Goal: Check status: Check status

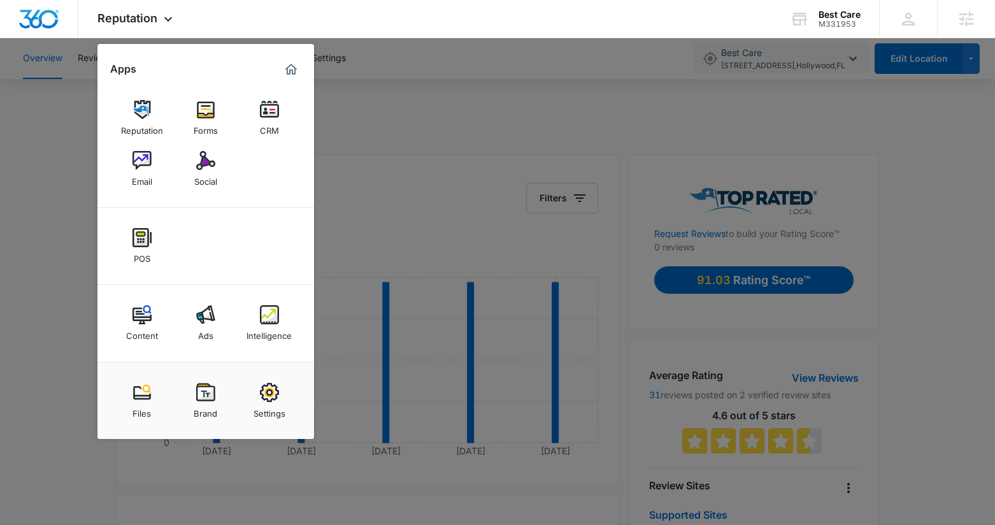
click at [193, 398] on link "Brand" at bounding box center [206, 400] width 48 height 48
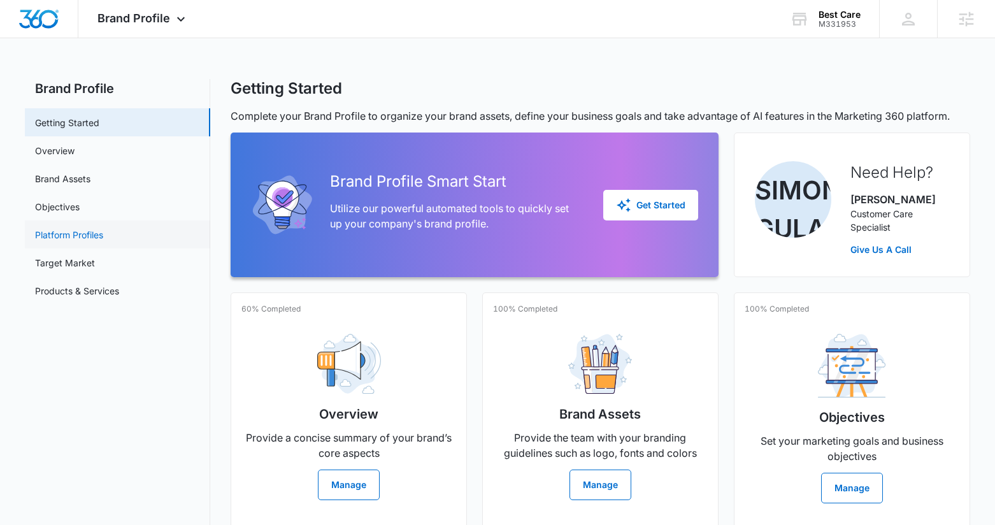
click at [103, 237] on link "Platform Profiles" at bounding box center [69, 234] width 68 height 13
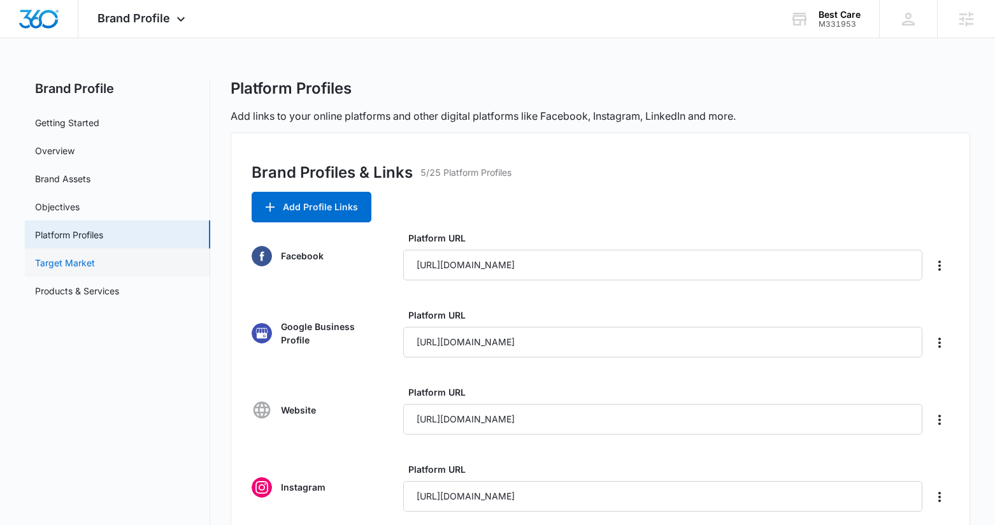
click at [95, 265] on link "Target Market" at bounding box center [65, 262] width 60 height 13
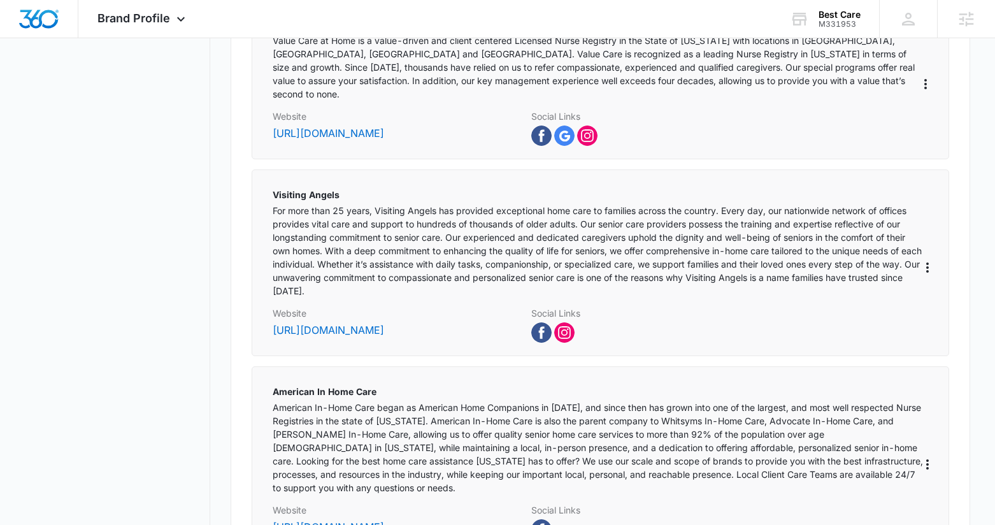
scroll to position [598, 0]
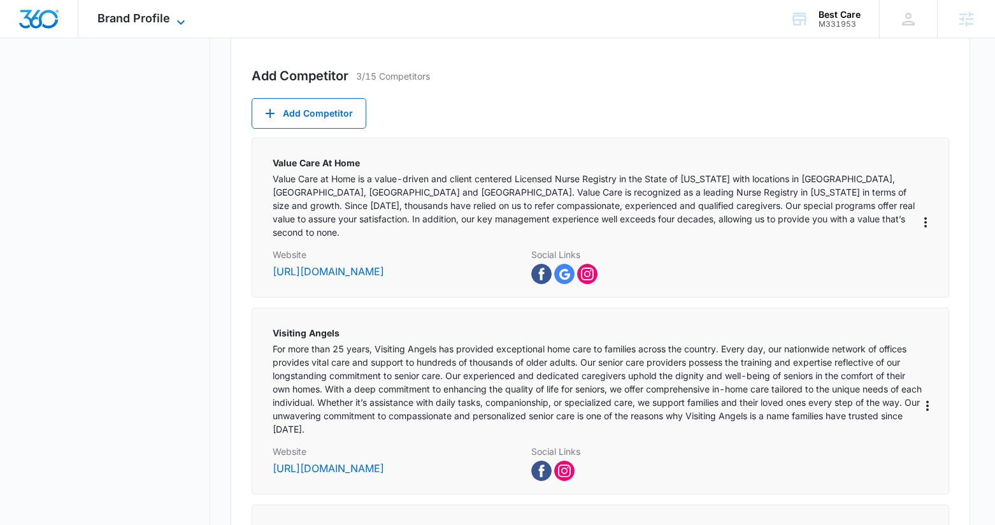
click at [144, 18] on span "Brand Profile" at bounding box center [133, 17] width 73 height 13
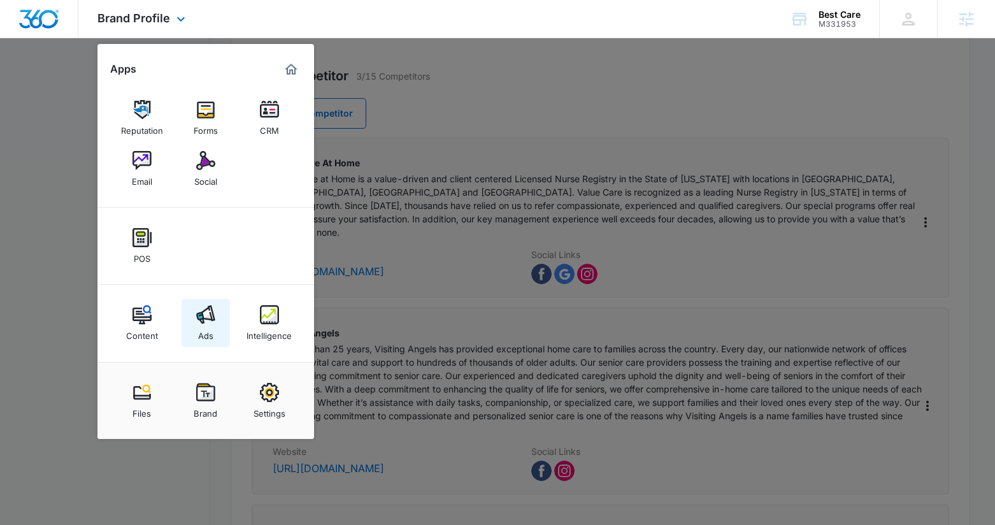
click at [204, 305] on img at bounding box center [205, 314] width 19 height 19
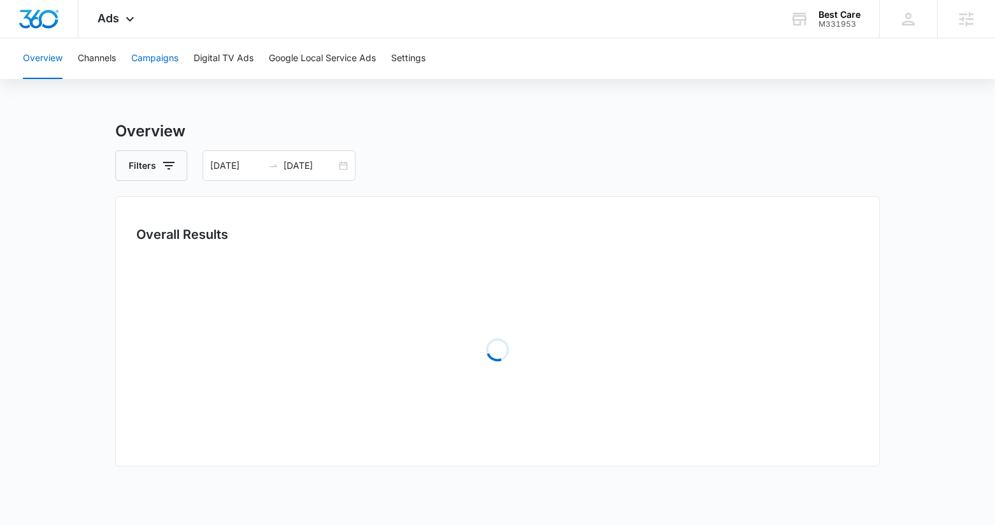
click at [150, 50] on button "Campaigns" at bounding box center [154, 58] width 47 height 41
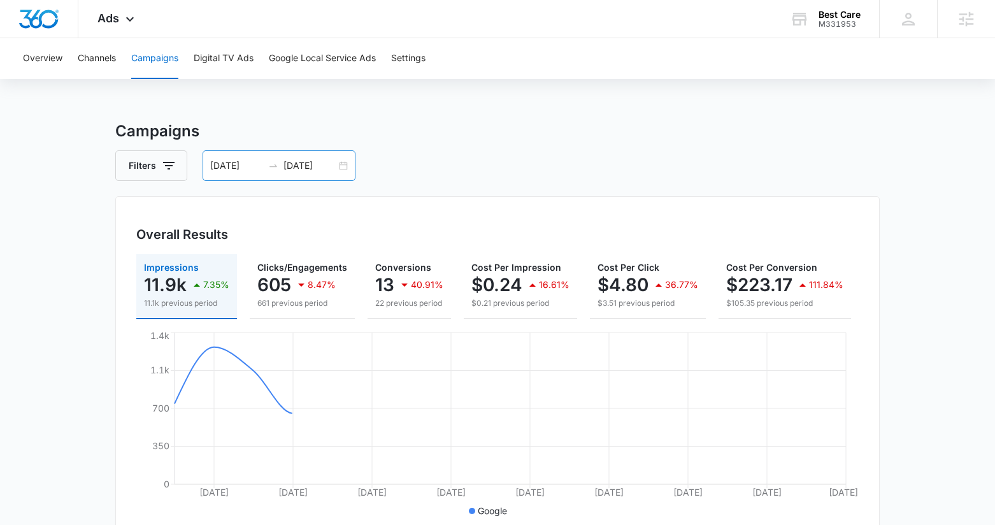
click at [269, 168] on icon "swap-right" at bounding box center [273, 166] width 10 height 10
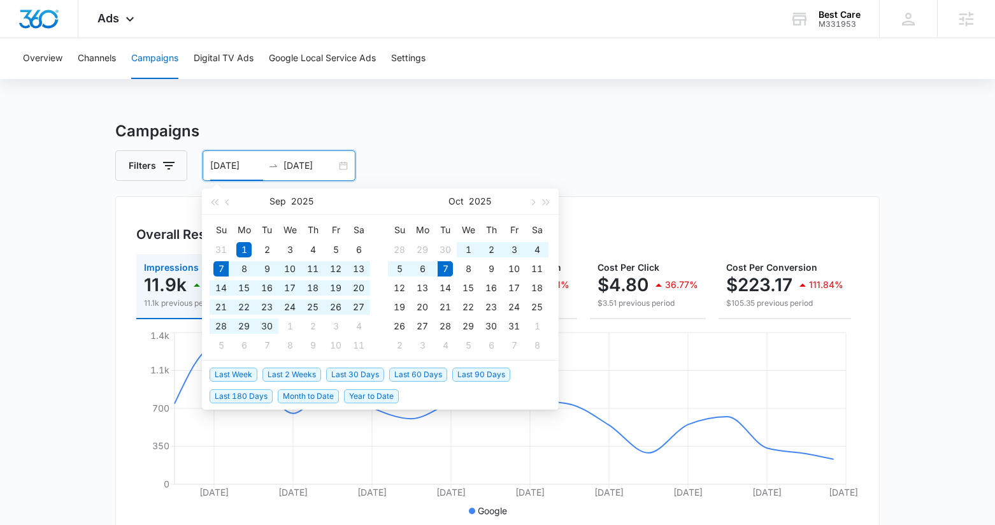
click at [357, 375] on span "Last 30 Days" at bounding box center [355, 375] width 58 height 14
type input "[DATE]"
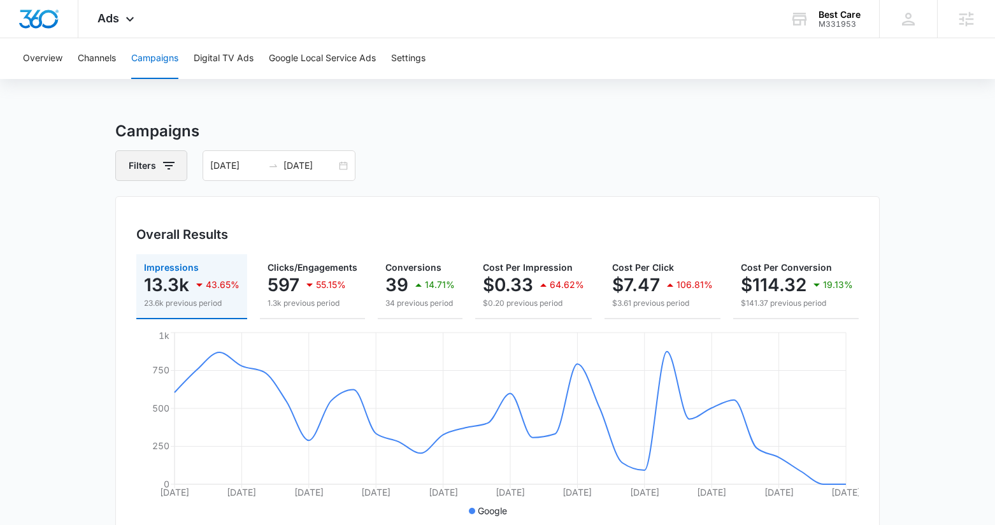
click at [178, 165] on button "Filters" at bounding box center [151, 165] width 72 height 31
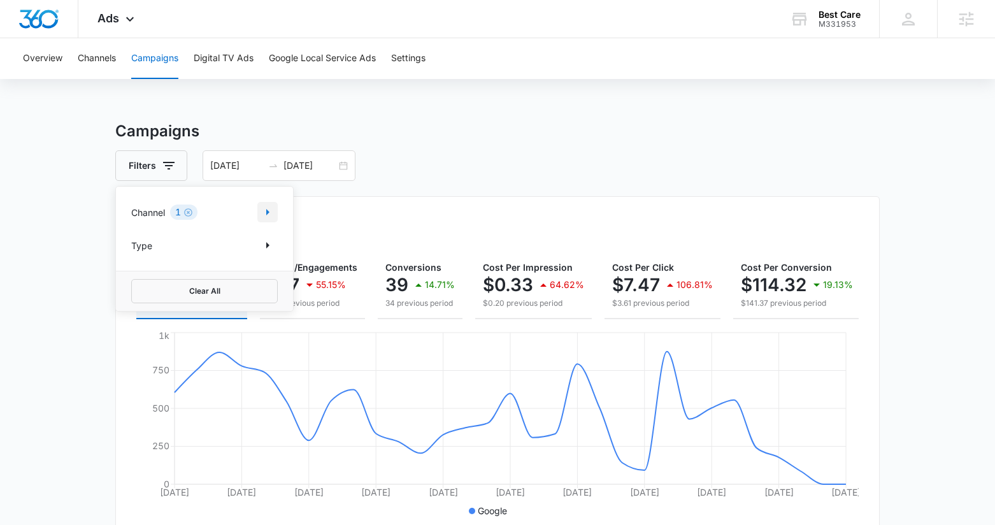
click at [264, 206] on icon "Show Channel filters" at bounding box center [267, 211] width 15 height 15
click at [139, 280] on icon at bounding box center [137, 275] width 11 height 11
click at [132, 276] on input "Facebook / Instagram" at bounding box center [131, 275] width 1 height 1
checkbox input "true"
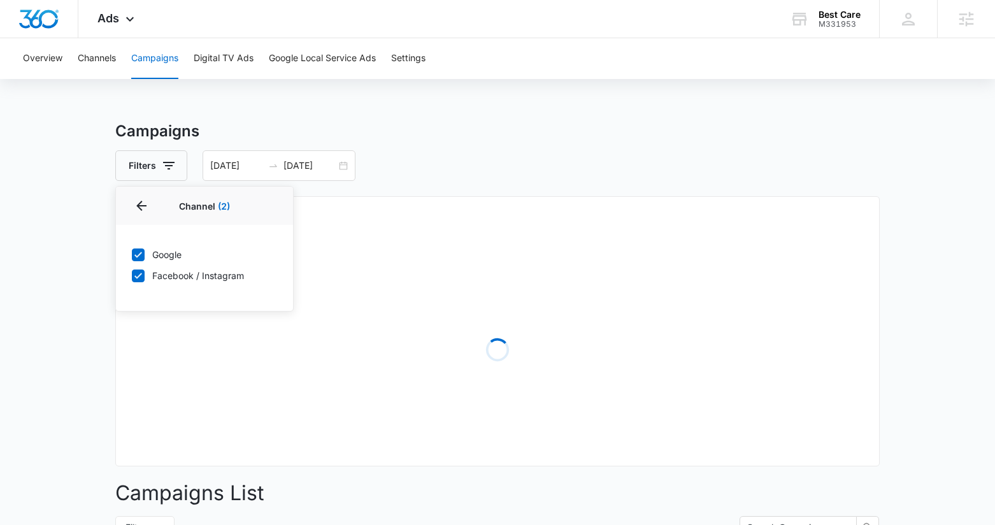
click at [137, 251] on icon at bounding box center [137, 254] width 11 height 11
click at [132, 254] on input "Google" at bounding box center [131, 254] width 1 height 1
checkbox input "false"
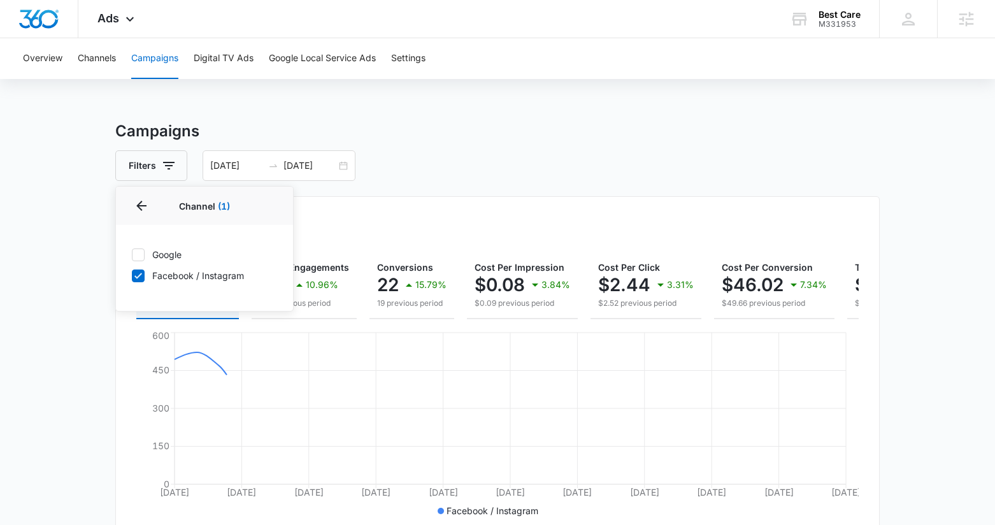
click at [386, 139] on h3 "Campaigns" at bounding box center [497, 131] width 764 height 23
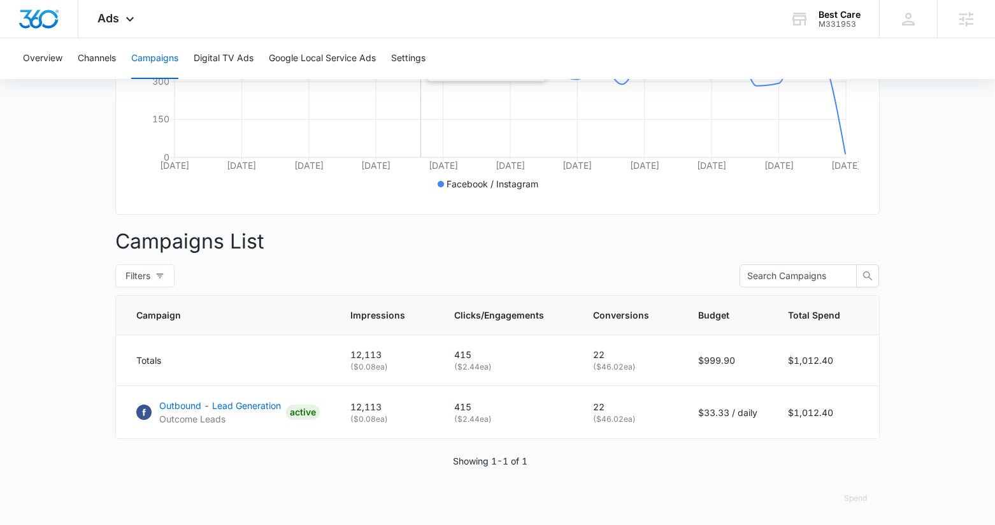
scroll to position [331, 0]
